Goal: Task Accomplishment & Management: Manage account settings

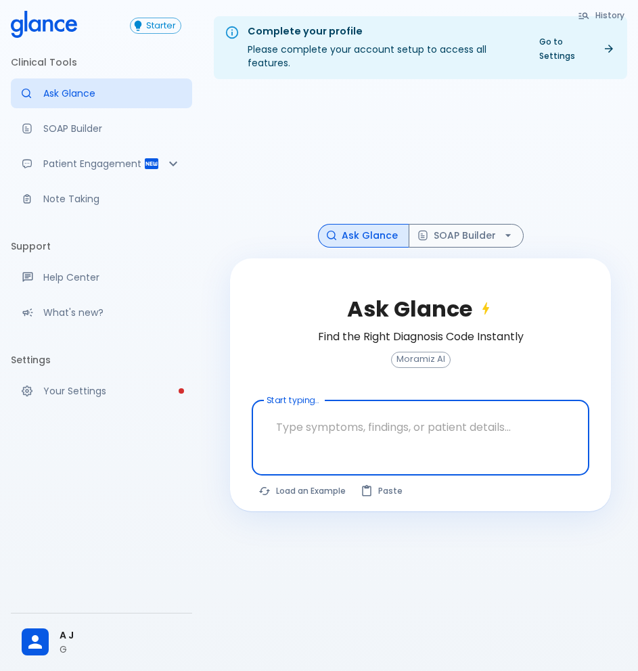
click at [80, 398] on link "Your Settings" at bounding box center [101, 391] width 181 height 30
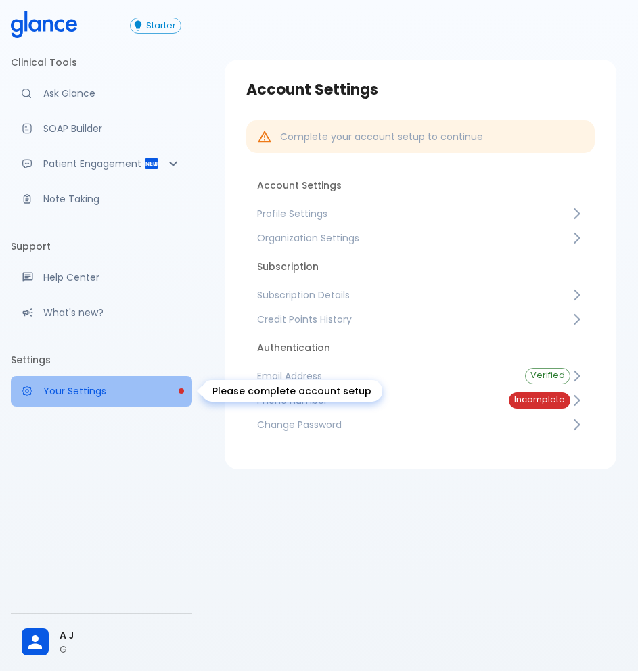
click at [84, 395] on p "Your Settings" at bounding box center [112, 391] width 138 height 14
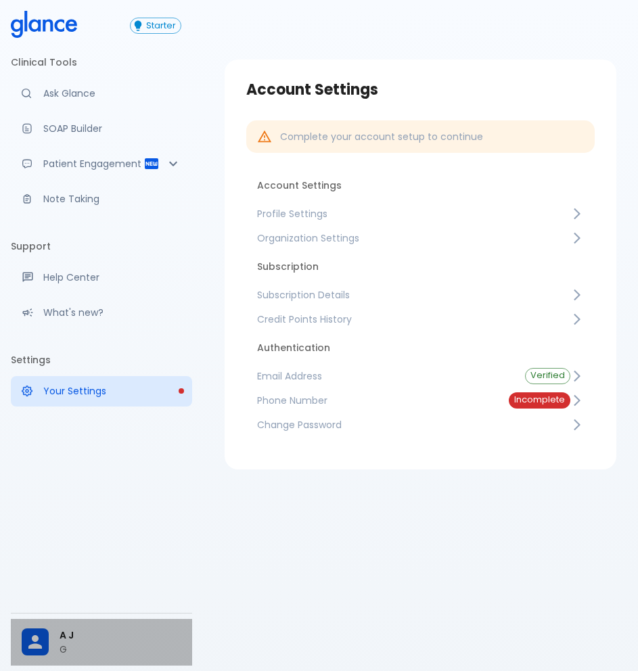
click at [51, 646] on div at bounding box center [41, 641] width 38 height 27
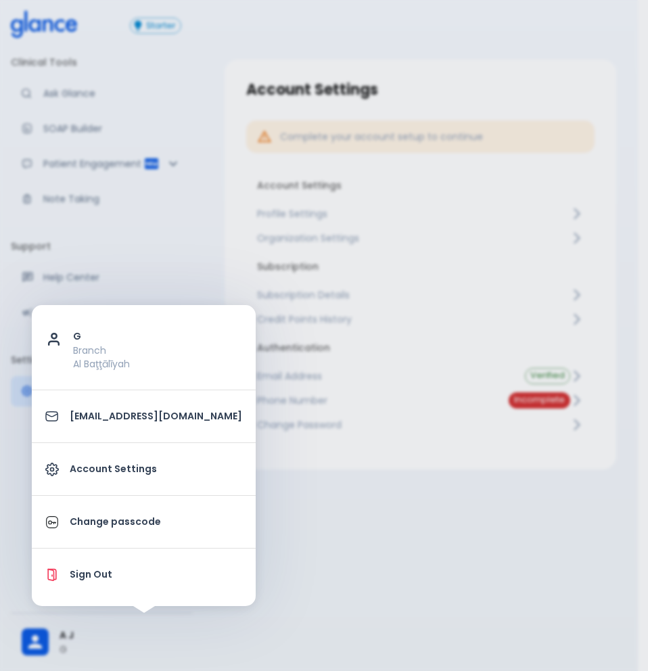
click at [110, 465] on p "Account Settings" at bounding box center [156, 469] width 172 height 14
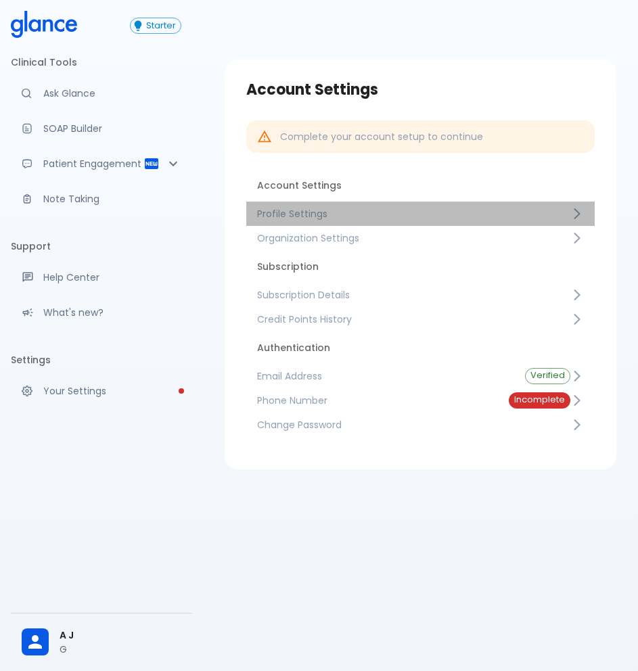
click at [314, 223] on link "Profile Settings" at bounding box center [420, 214] width 348 height 24
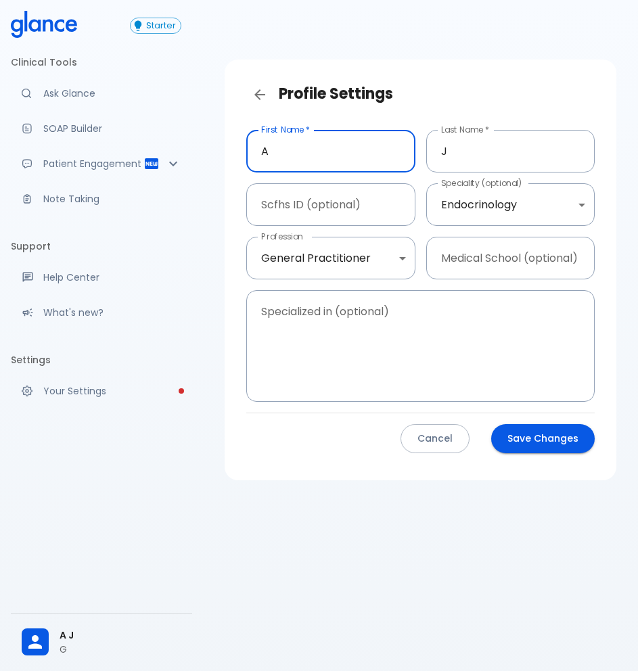
click at [319, 161] on input "A" at bounding box center [330, 151] width 169 height 43
type input "s"
click at [281, 152] on input "Dr. Saif" at bounding box center [330, 151] width 169 height 43
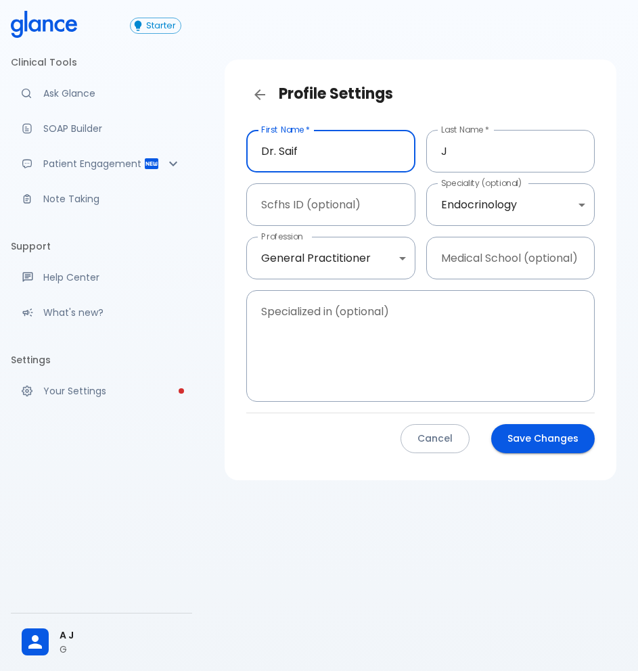
click at [281, 152] on input "Dr. Saif" at bounding box center [330, 151] width 169 height 43
type input "Dr. Khaled"
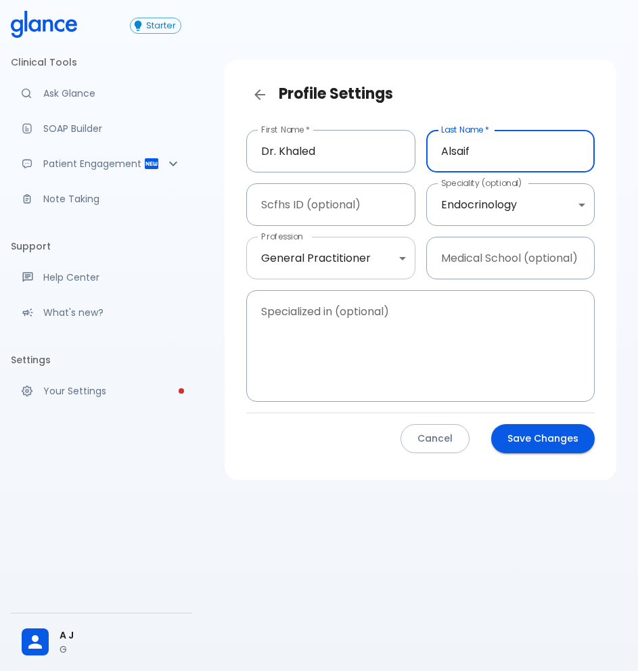
type input "Alsaif"
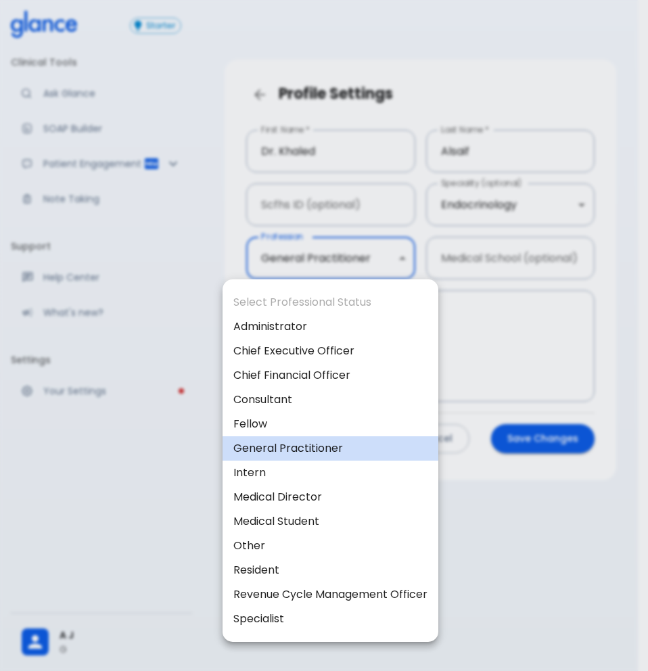
click at [372, 252] on body "↧ pull to refresh ↧ Starter Clinical Tools Ask Glance SOAP Builder Patient Enga…" at bounding box center [324, 351] width 648 height 703
click at [327, 407] on li "Consultant" at bounding box center [331, 400] width 216 height 24
type input "consultant"
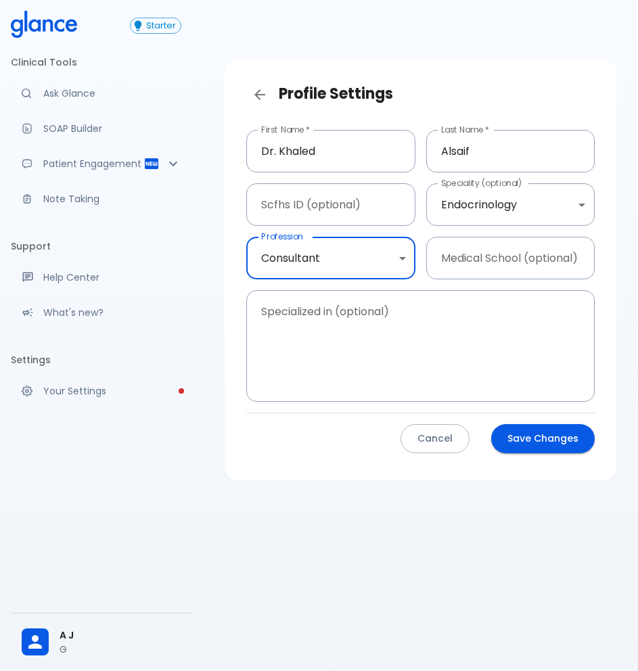
click at [517, 583] on div "Profile Settings First Name   * Dr. Khaled First Name   * Last Name   * Alsaif …" at bounding box center [420, 351] width 435 height 703
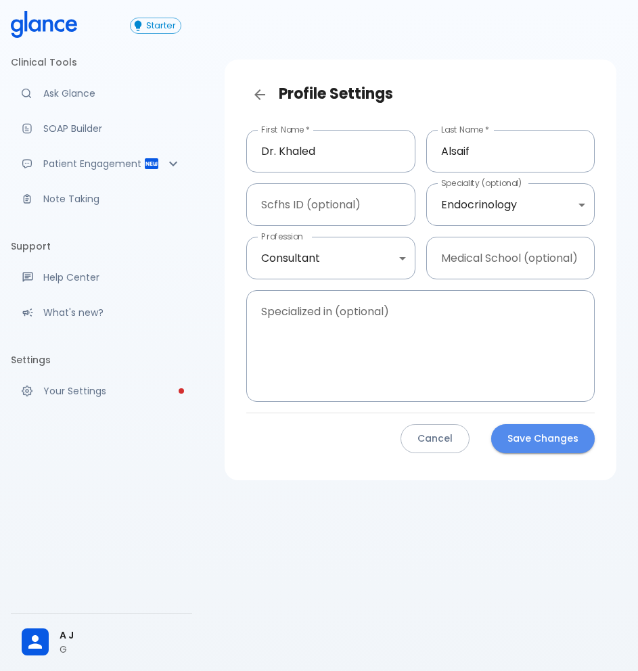
click at [547, 446] on button "Save Changes" at bounding box center [542, 438] width 103 height 29
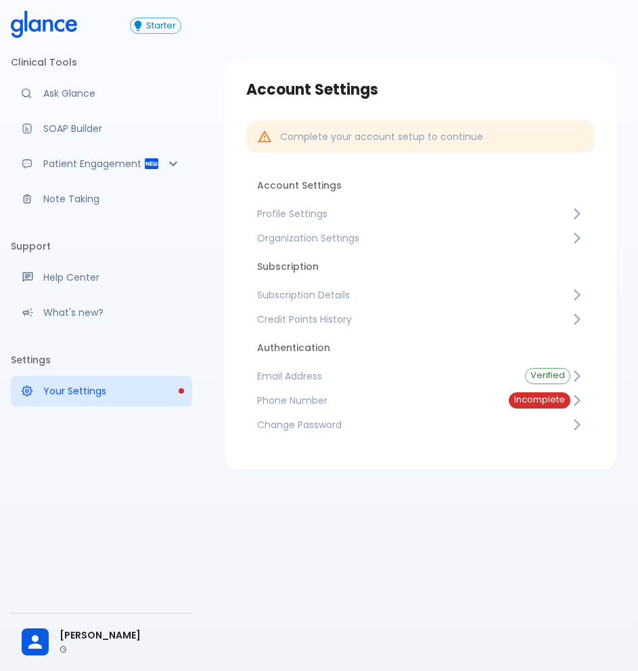
click at [292, 241] on span "Organization Settings" at bounding box center [413, 238] width 313 height 14
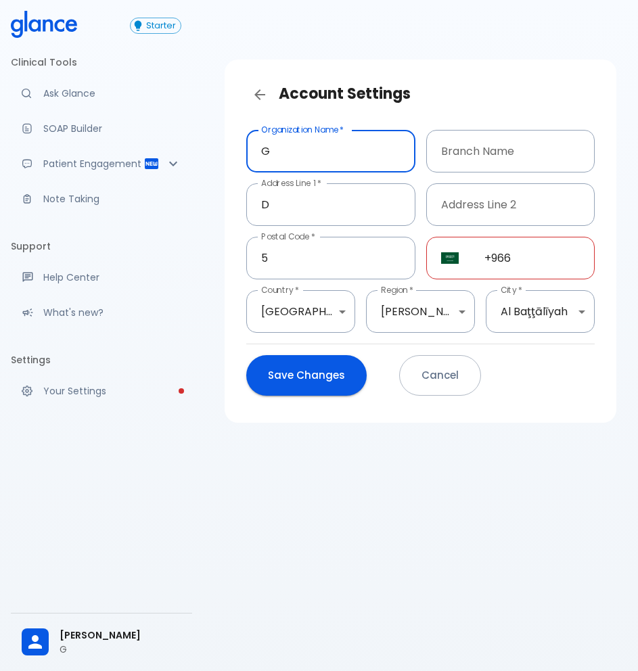
click at [301, 153] on input "G" at bounding box center [330, 151] width 169 height 43
type input "Glance Care"
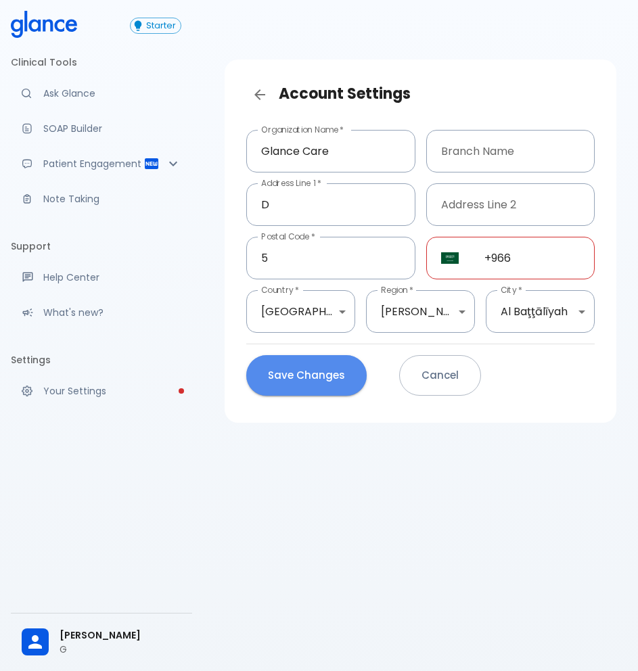
click at [311, 366] on button "Save Changes" at bounding box center [306, 375] width 120 height 41
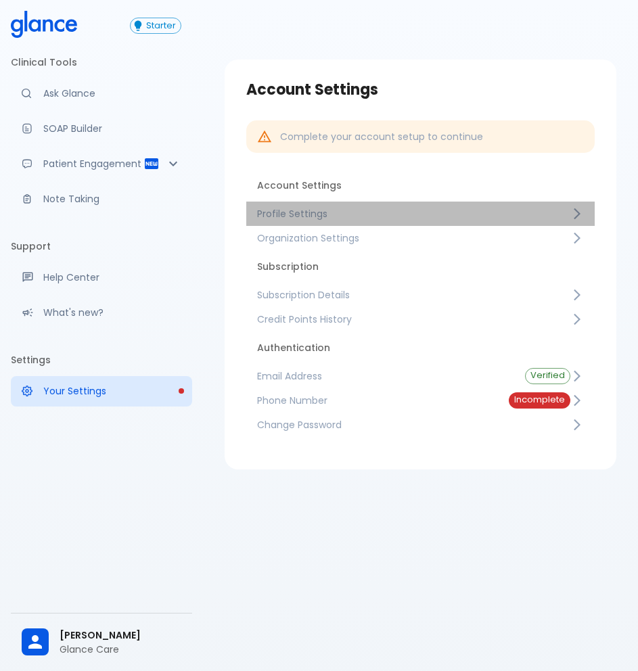
click at [290, 212] on span "Profile Settings" at bounding box center [413, 214] width 313 height 14
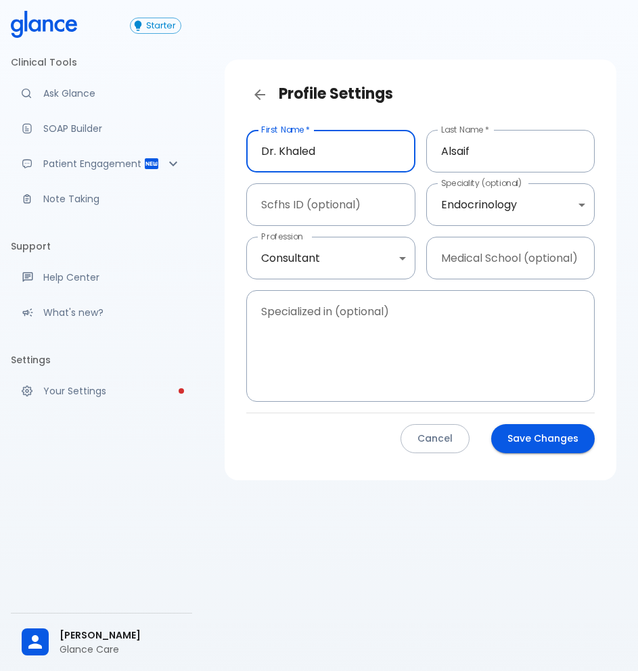
click at [327, 150] on input "Dr. Khaled" at bounding box center [330, 151] width 169 height 43
click at [532, 147] on input "Alsaif" at bounding box center [510, 151] width 169 height 43
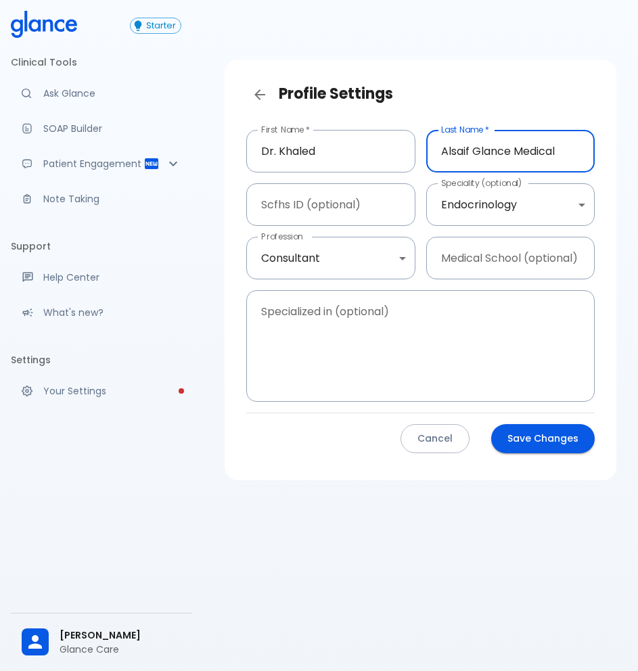
click at [453, 158] on input "Alsaif Glance Medical" at bounding box center [510, 151] width 169 height 43
click at [456, 154] on input "Alsaif Glance Medical" at bounding box center [510, 151] width 169 height 43
type input "(Glance Medical)"
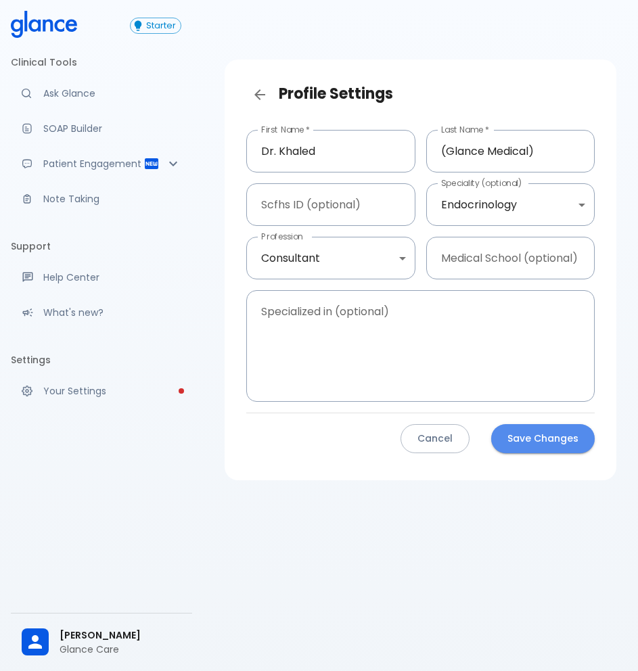
click at [553, 427] on button "Save Changes" at bounding box center [542, 438] width 103 height 29
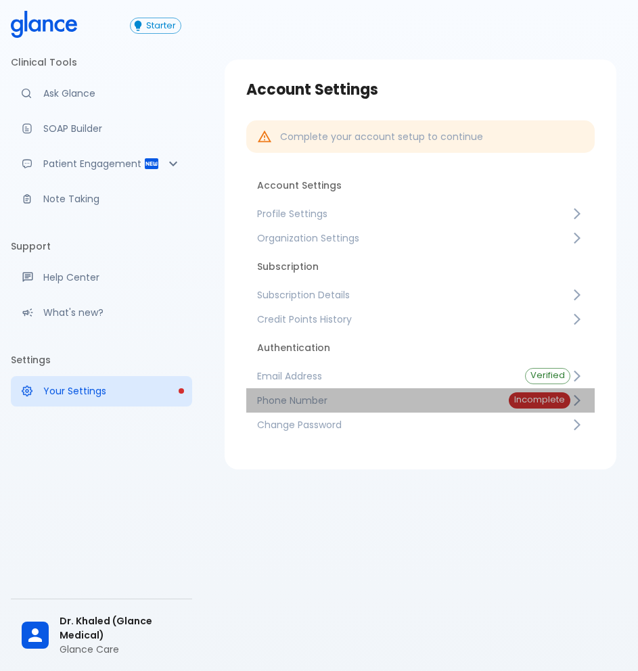
click at [512, 405] on span "Incomplete" at bounding box center [540, 400] width 62 height 10
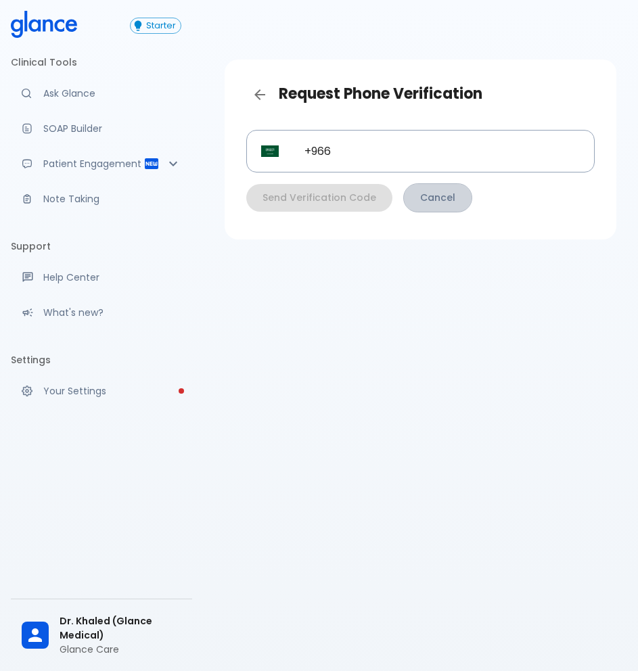
click at [441, 200] on link "Cancel" at bounding box center [437, 197] width 69 height 29
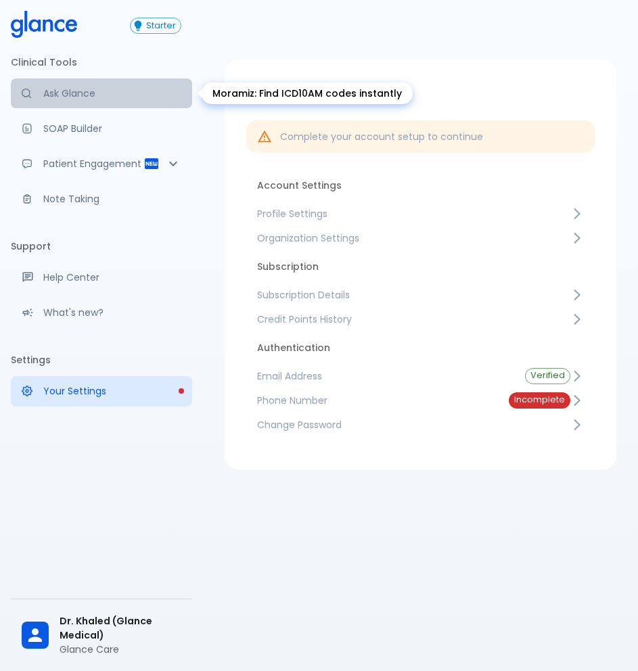
click at [137, 95] on p "Ask Glance" at bounding box center [112, 94] width 138 height 14
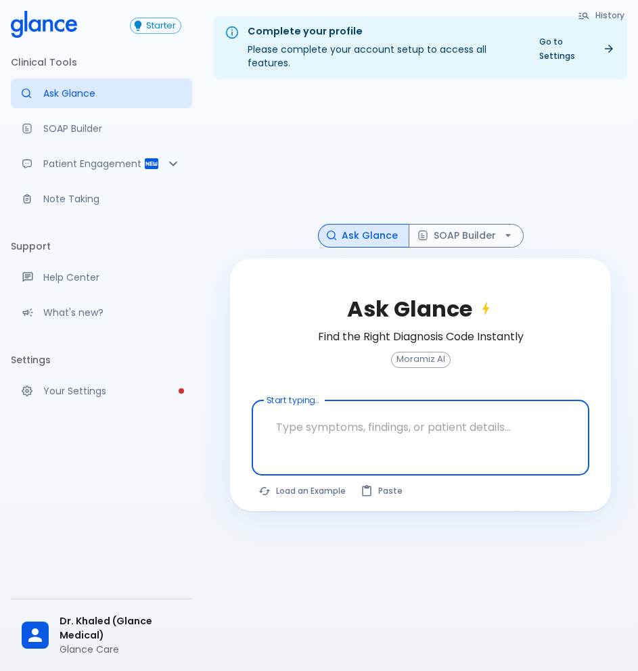
click at [450, 446] on textarea "Start typing..." at bounding box center [420, 427] width 319 height 43
click at [377, 337] on h6 "Find the Right Diagnosis Code Instantly" at bounding box center [421, 336] width 206 height 19
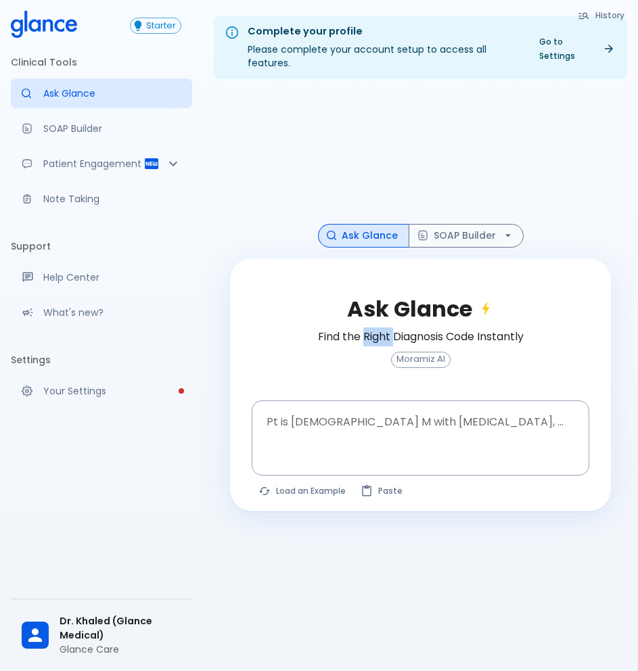
click at [375, 337] on h6 "Find the Right Diagnosis Code Instantly" at bounding box center [421, 336] width 206 height 19
click at [410, 337] on h6 "Find the Right Diagnosis Code Instantly" at bounding box center [421, 336] width 206 height 19
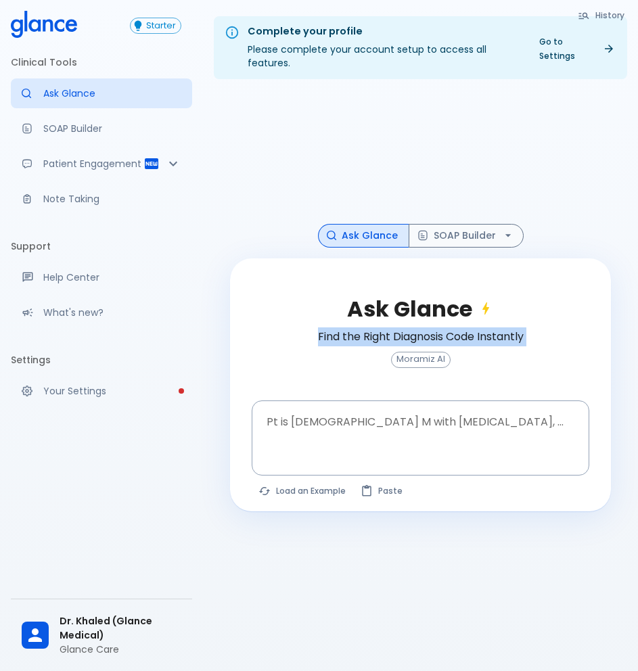
click at [410, 337] on h6 "Find the Right Diagnosis Code Instantly" at bounding box center [421, 336] width 206 height 19
